Goal: Find specific page/section: Find specific page/section

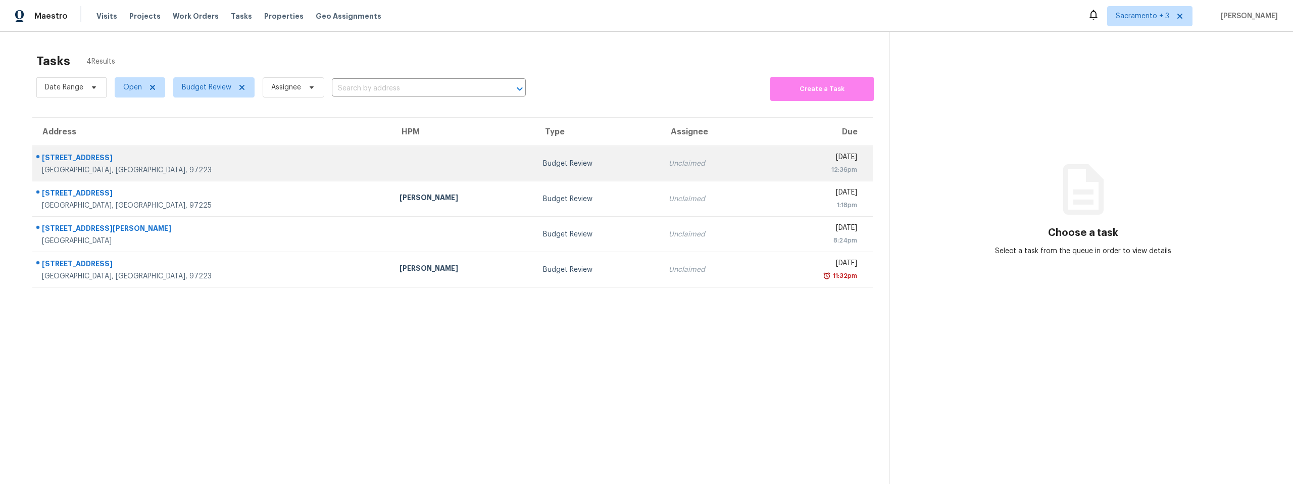
click at [142, 165] on div "[GEOGRAPHIC_DATA], [GEOGRAPHIC_DATA], 97223" at bounding box center [212, 170] width 341 height 10
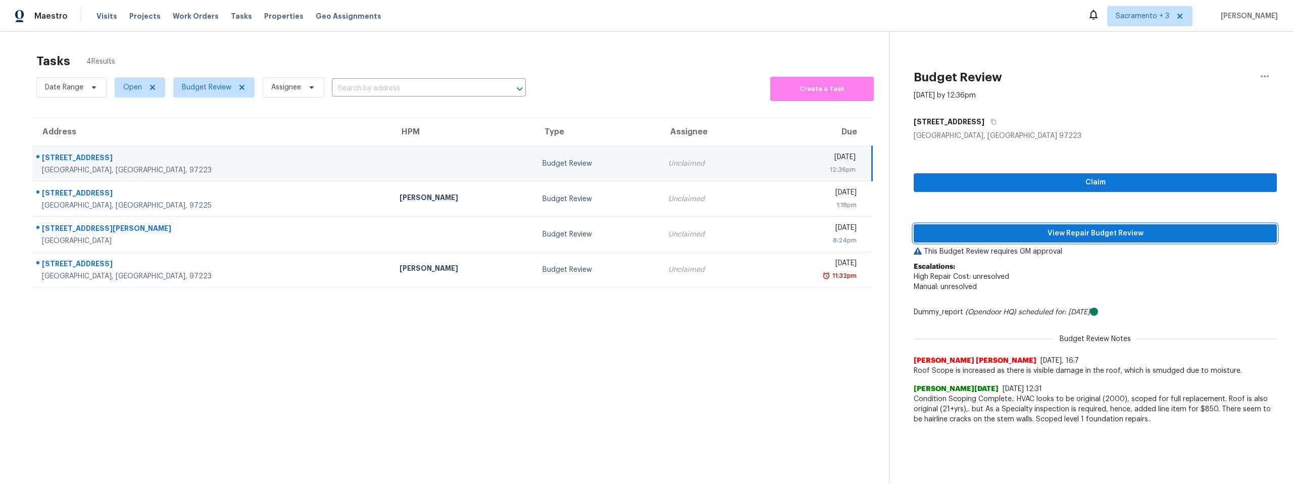
click at [1009, 235] on span "View Repair Budget Review" at bounding box center [1095, 233] width 347 height 13
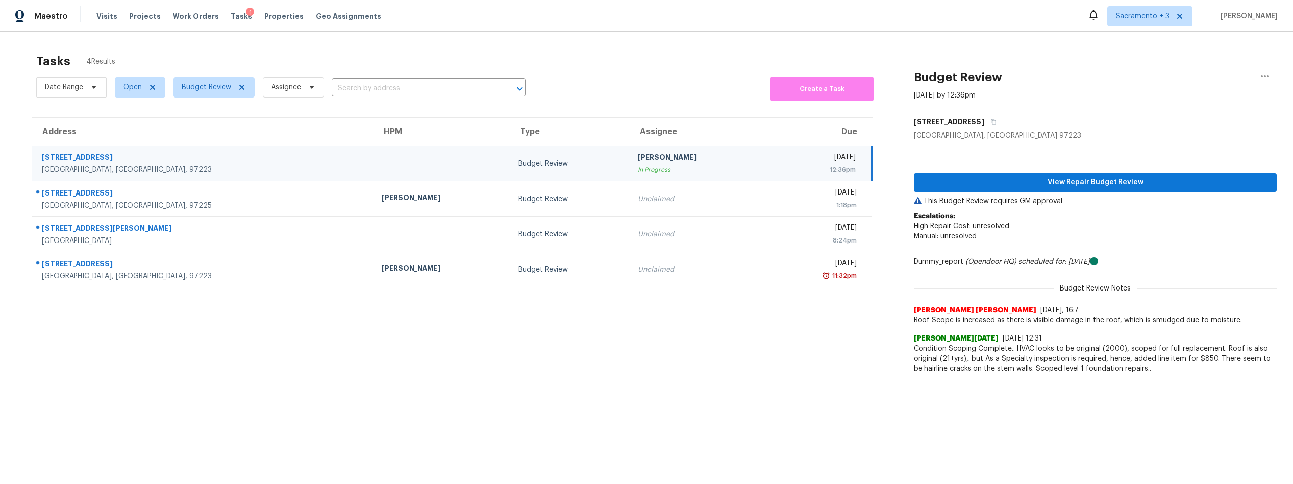
click at [774, 165] on div "12:36pm" at bounding box center [814, 170] width 81 height 10
click at [1265, 74] on button "button" at bounding box center [1264, 76] width 24 height 24
click at [1220, 78] on div "Unclaim this task" at bounding box center [1199, 78] width 79 height 10
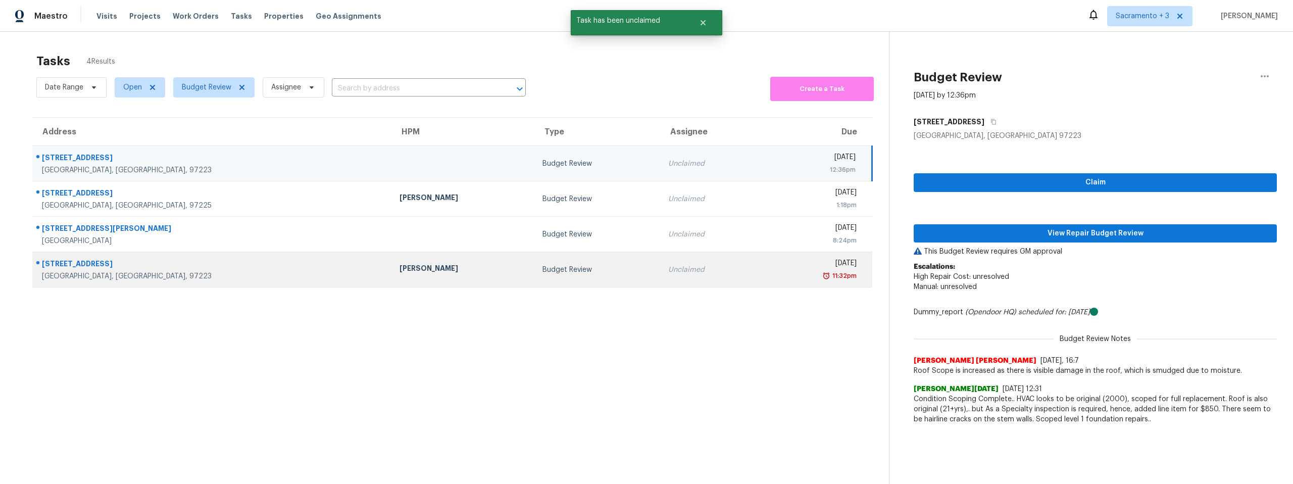
click at [769, 273] on div "11:32pm" at bounding box center [812, 276] width 87 height 10
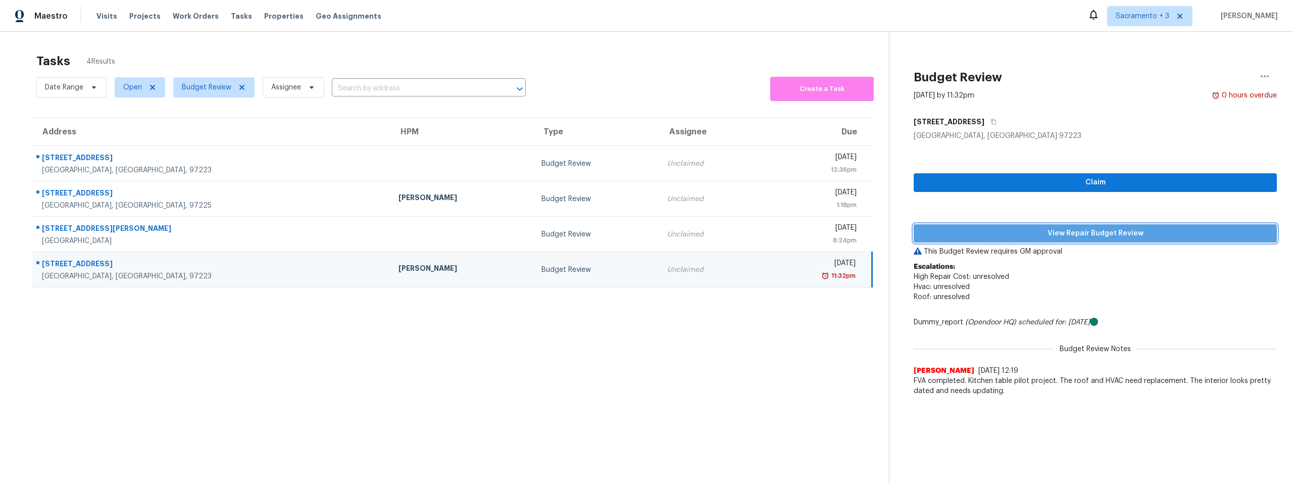
click at [1052, 233] on span "View Repair Budget Review" at bounding box center [1095, 233] width 347 height 13
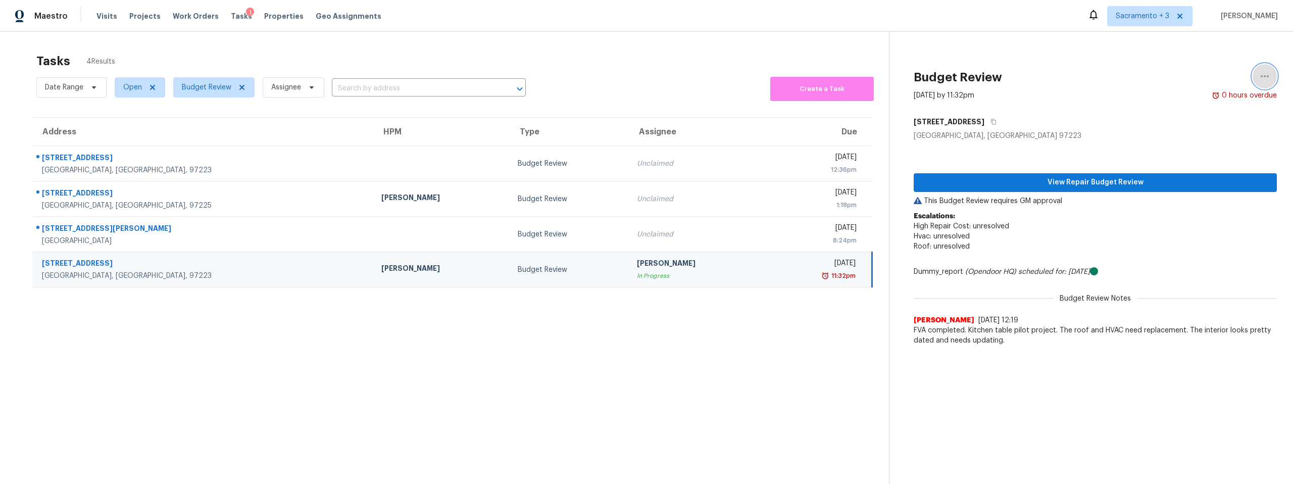
click at [1260, 77] on icon "button" at bounding box center [1264, 76] width 8 height 2
click at [1194, 79] on div "Unclaim this task" at bounding box center [1199, 78] width 79 height 10
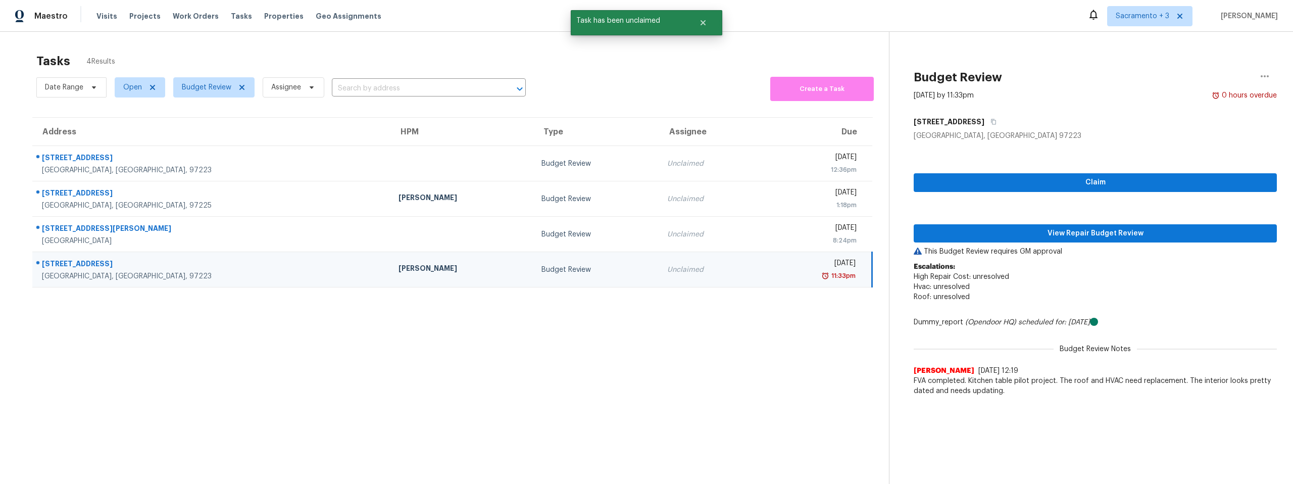
click at [728, 322] on section "Tasks 4 Results Date Range Open Budget Review Assignee ​ Create a Task Address …" at bounding box center [452, 282] width 873 height 468
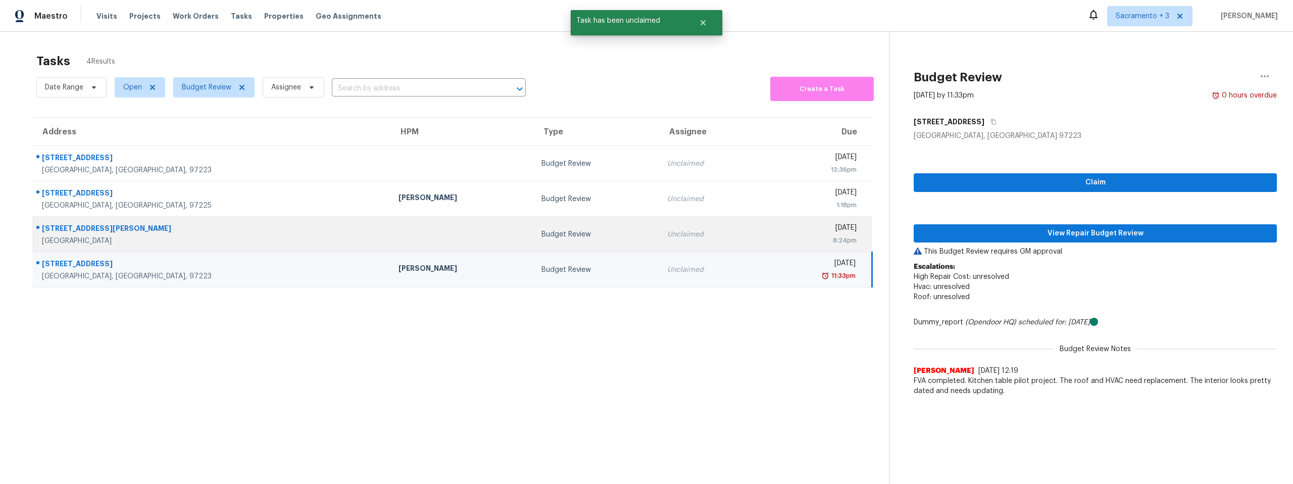
click at [759, 244] on td "Tue, Sep 16th 2025 8:24pm" at bounding box center [815, 234] width 113 height 35
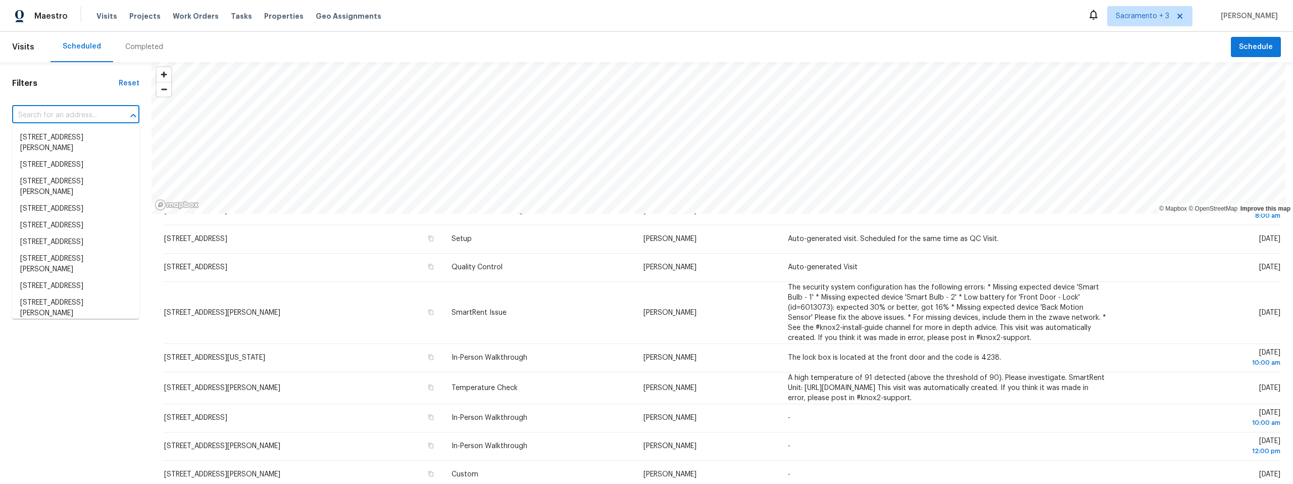
click at [63, 114] on input "text" at bounding box center [61, 116] width 99 height 16
type input "rio vista"
click at [264, 17] on span "Properties" at bounding box center [283, 16] width 39 height 10
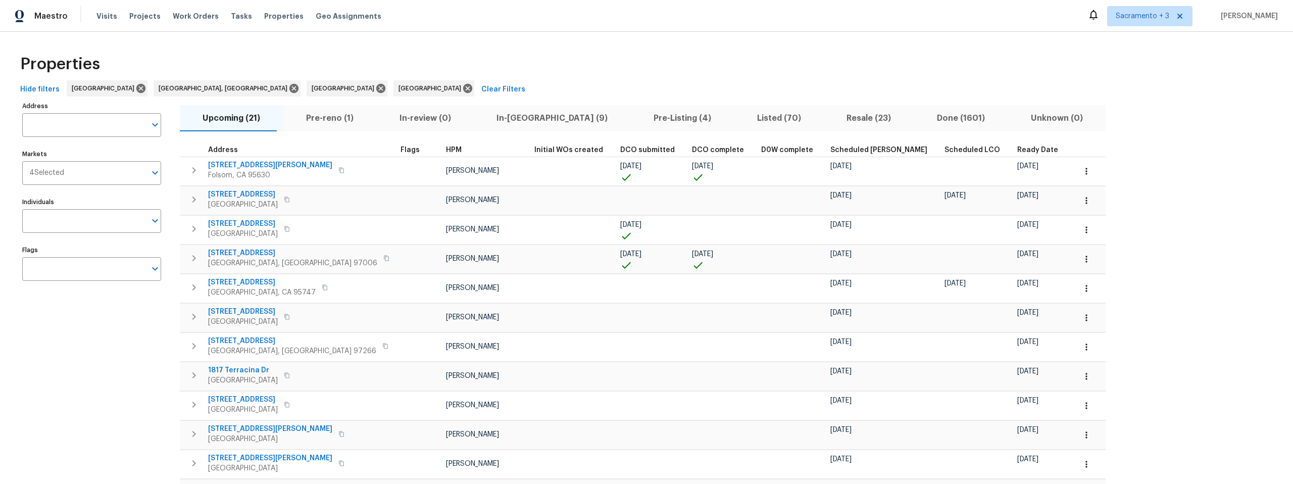
click at [740, 118] on span "Listed (70)" at bounding box center [779, 118] width 78 height 14
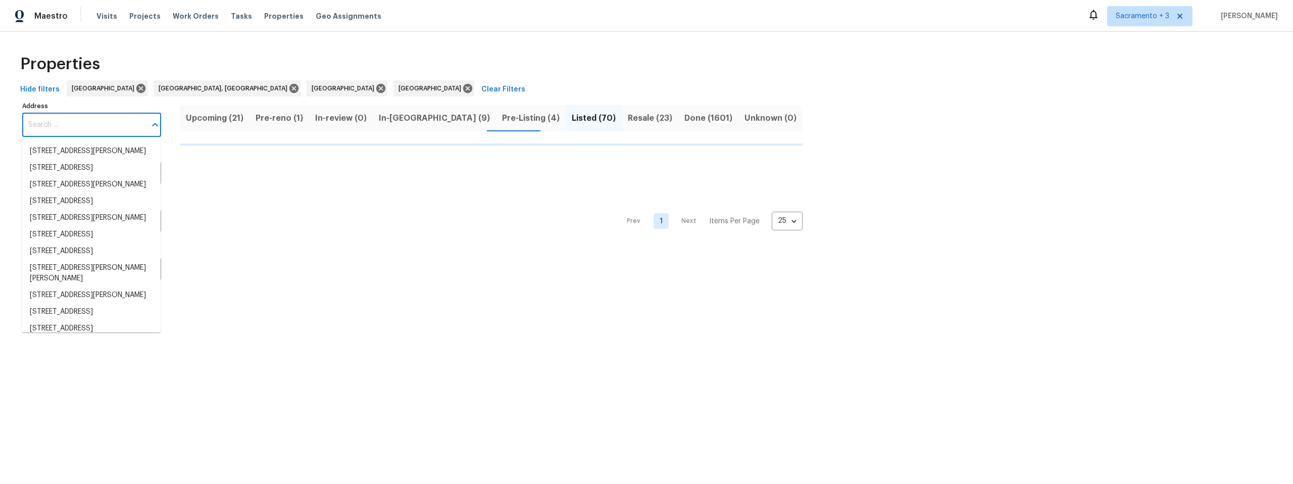
click at [112, 129] on input "Address" at bounding box center [84, 125] width 124 height 24
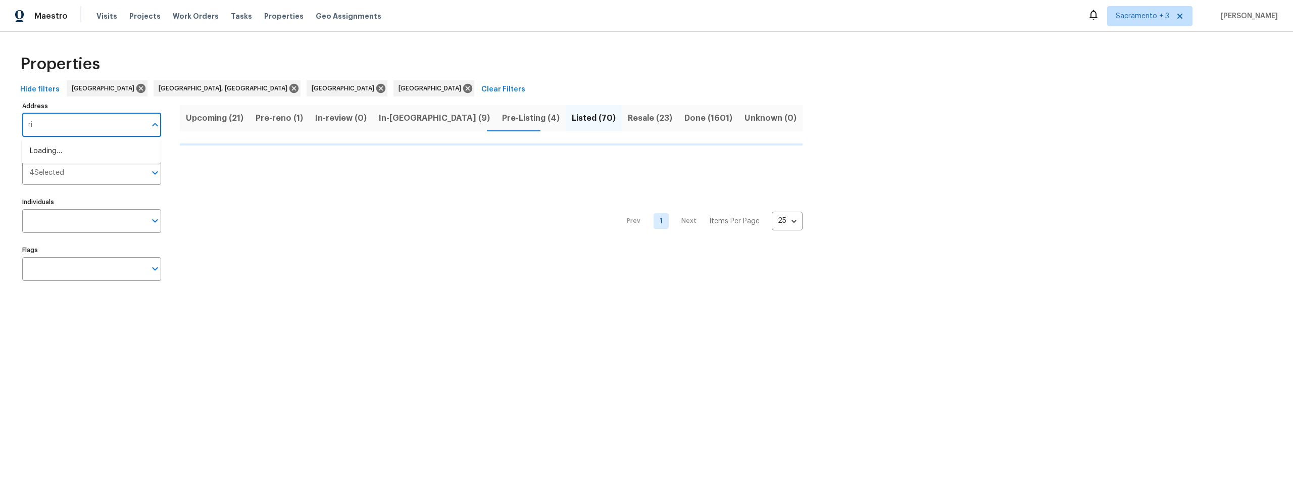
type input "rio"
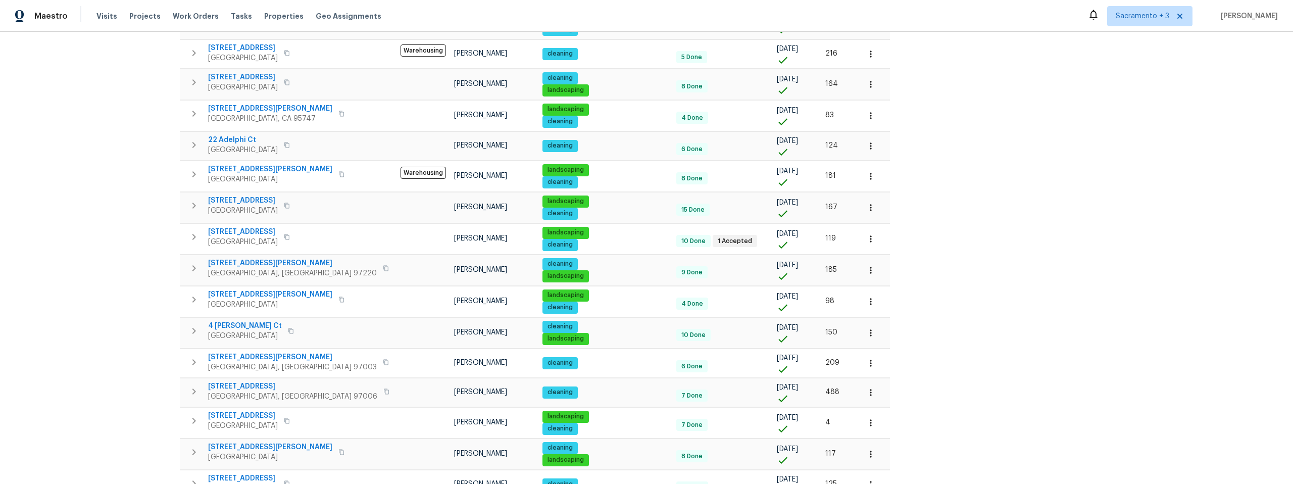
scroll to position [29, 0]
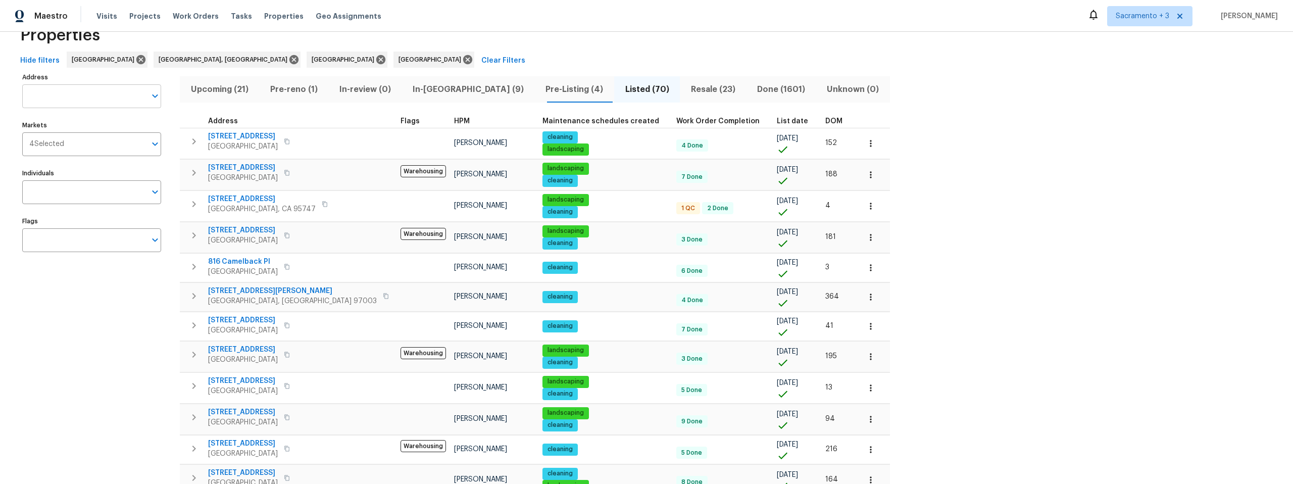
click at [81, 106] on input "Address" at bounding box center [84, 96] width 124 height 24
type input "r"
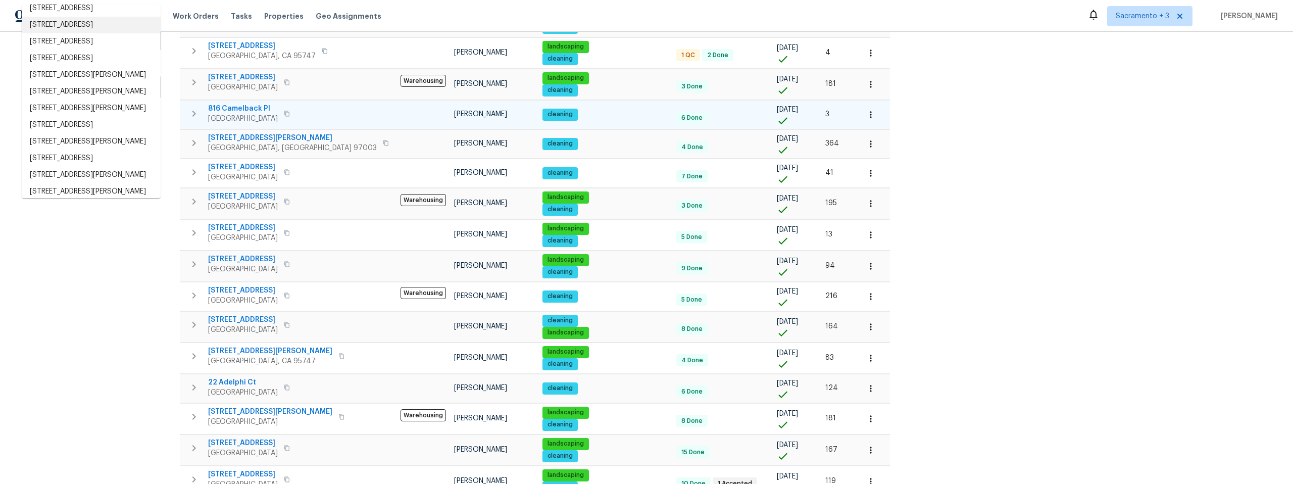
scroll to position [202, 0]
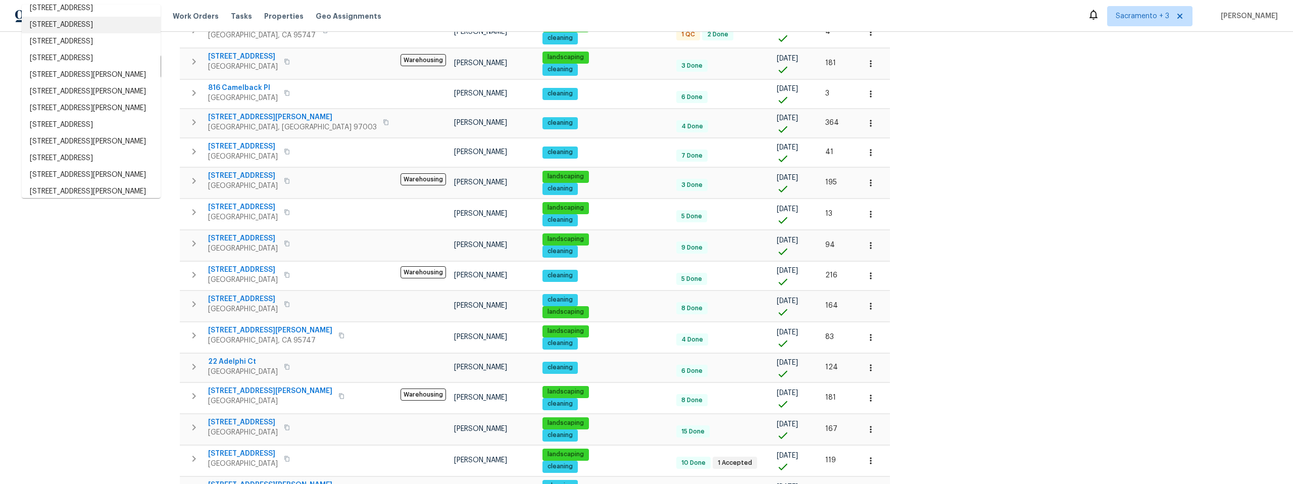
type input "rio vista"
